Goal: Transaction & Acquisition: Download file/media

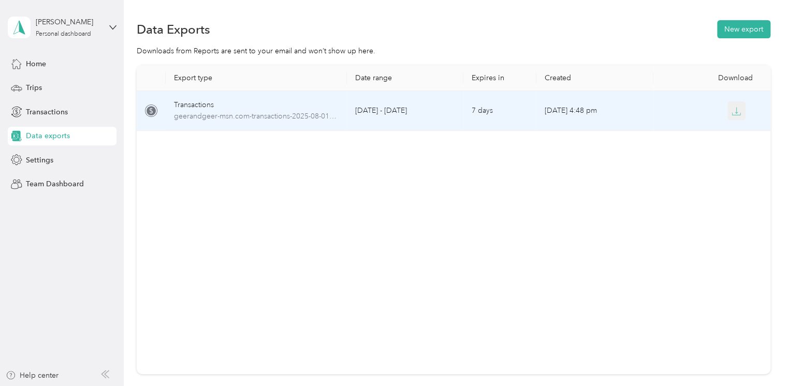
click at [735, 113] on icon "button" at bounding box center [736, 110] width 3 height 6
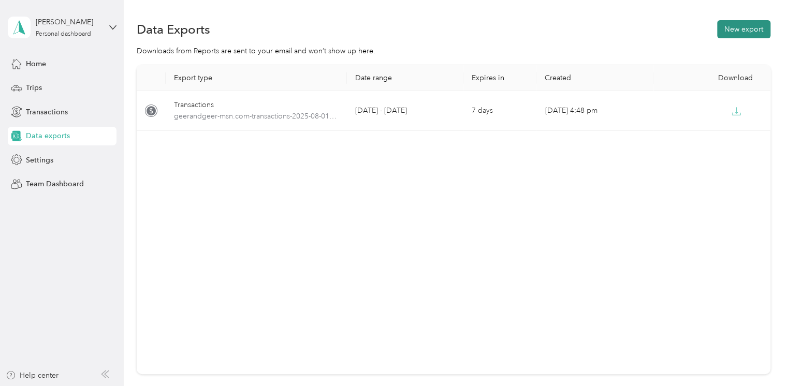
click at [744, 27] on button "New export" at bounding box center [743, 29] width 53 height 18
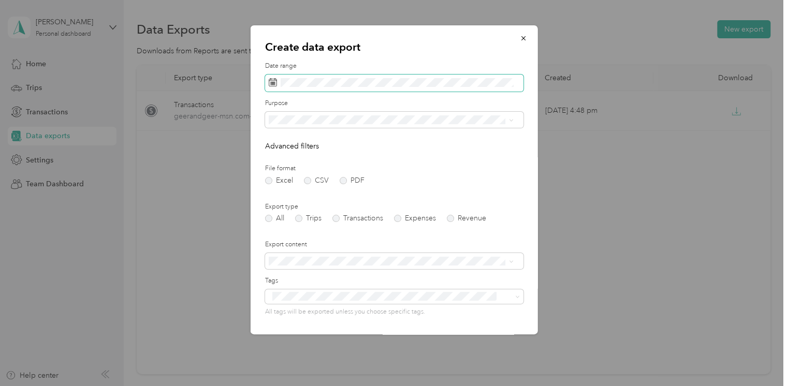
click at [273, 83] on icon at bounding box center [273, 82] width 8 height 8
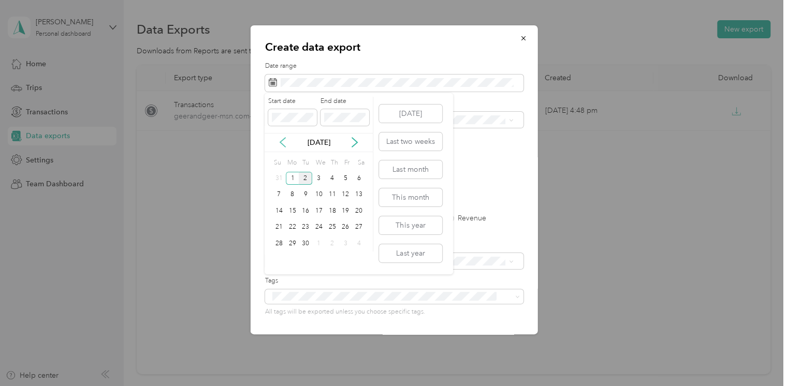
click at [283, 143] on icon at bounding box center [282, 142] width 10 height 10
click at [304, 177] on div "1" at bounding box center [305, 178] width 13 height 13
click at [331, 245] on div "31" at bounding box center [332, 243] width 13 height 13
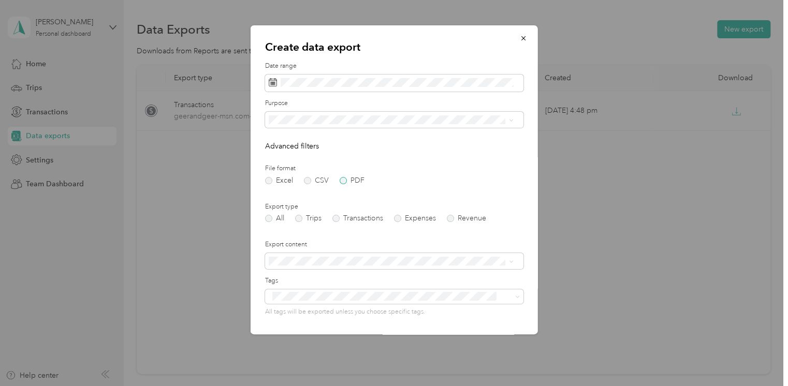
click at [344, 179] on label "PDF" at bounding box center [352, 180] width 25 height 7
click at [398, 216] on label "Expenses" at bounding box center [415, 218] width 42 height 7
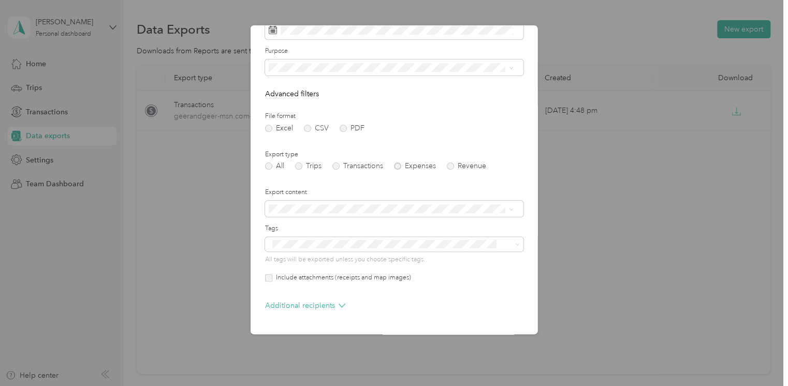
scroll to position [55, 0]
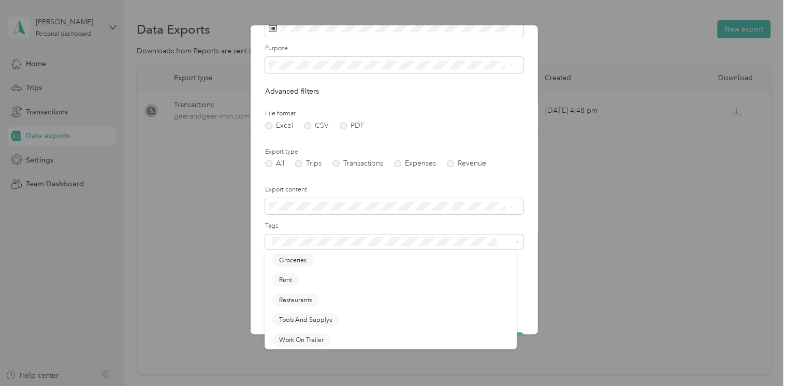
click at [397, 221] on form "Date range Purpose Advanced filters File format Excel CSV PDF Export type All T…" at bounding box center [394, 179] width 258 height 344
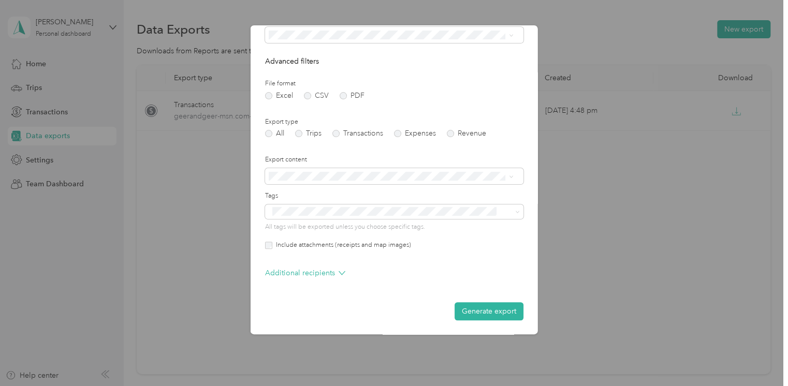
scroll to position [85, 0]
click at [480, 311] on button "Generate export" at bounding box center [488, 311] width 69 height 18
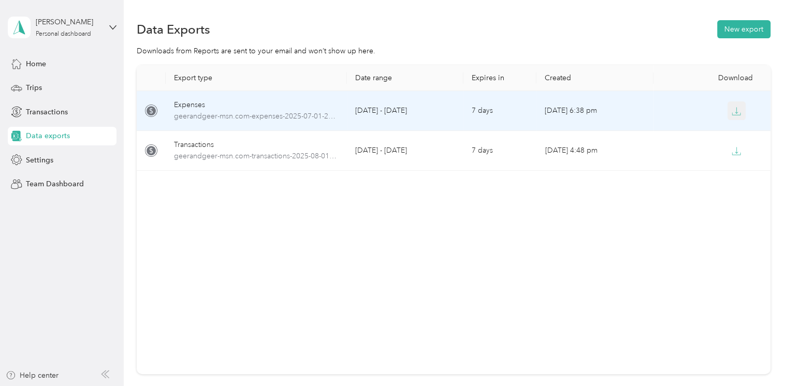
click at [732, 110] on icon "button" at bounding box center [735, 111] width 9 height 9
